Goal: Find specific page/section: Find specific page/section

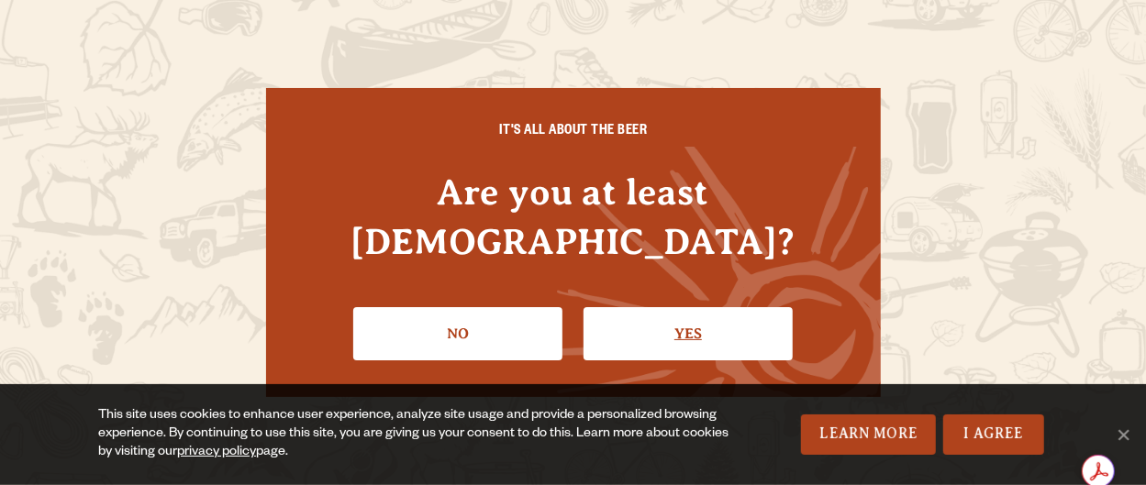
click at [693, 313] on link "Yes" at bounding box center [687, 333] width 209 height 53
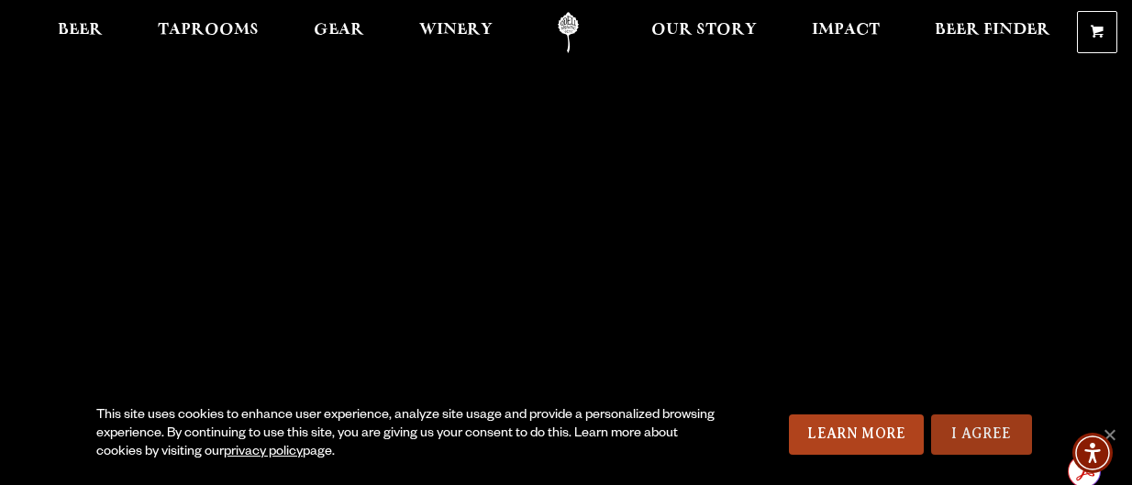
click at [963, 433] on link "I Agree" at bounding box center [981, 435] width 101 height 40
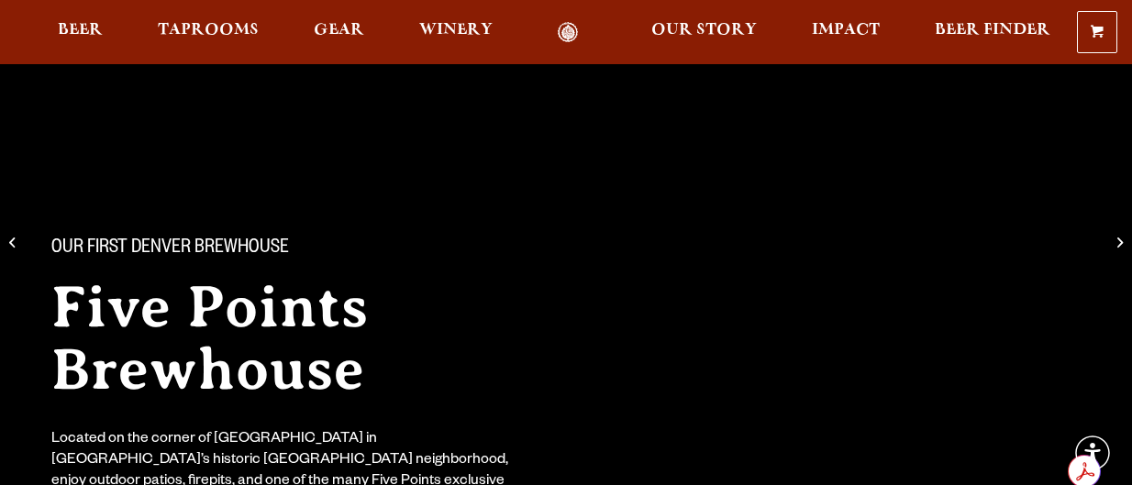
scroll to position [292, 0]
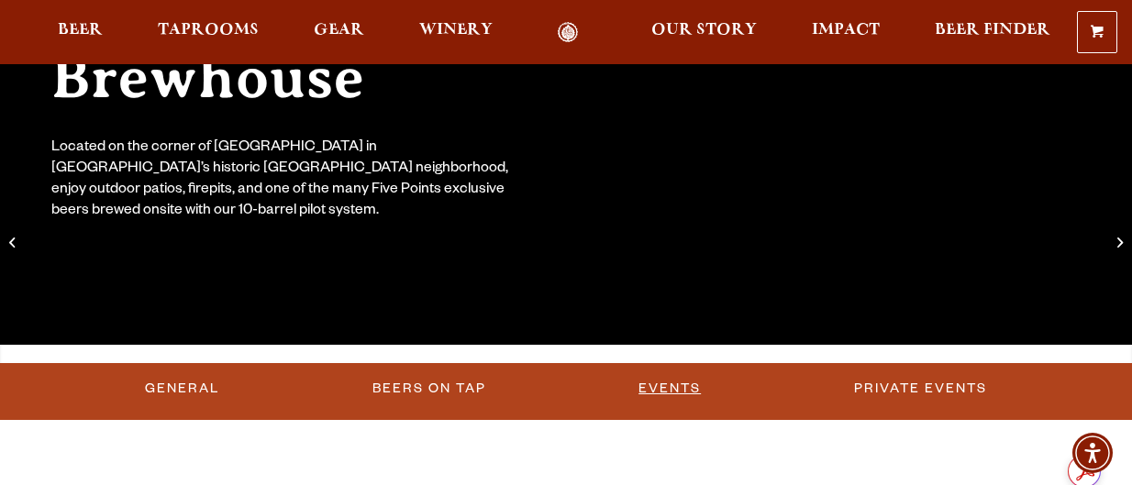
click at [677, 394] on link "Events" at bounding box center [669, 389] width 77 height 42
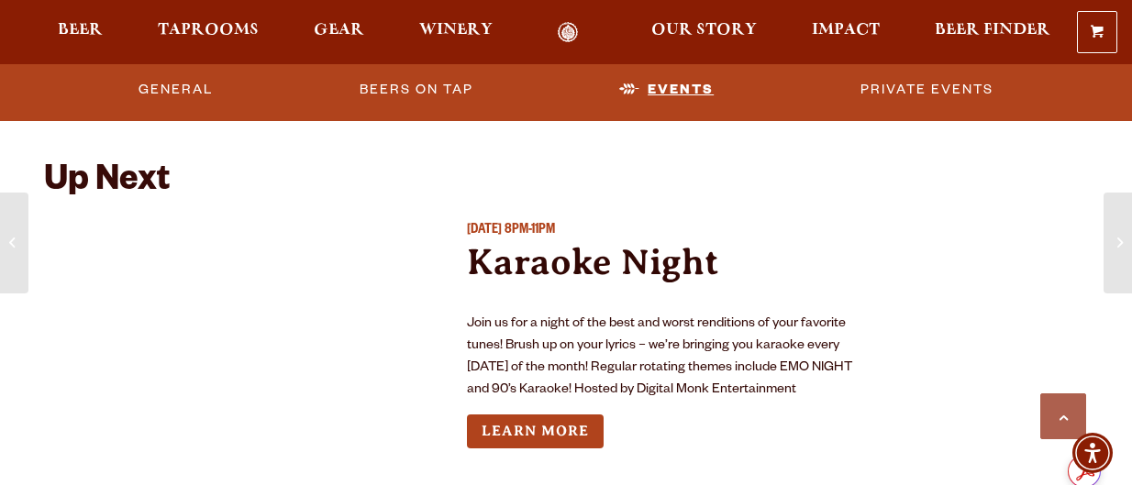
scroll to position [2433, 0]
